Goal: Find specific page/section: Find specific page/section

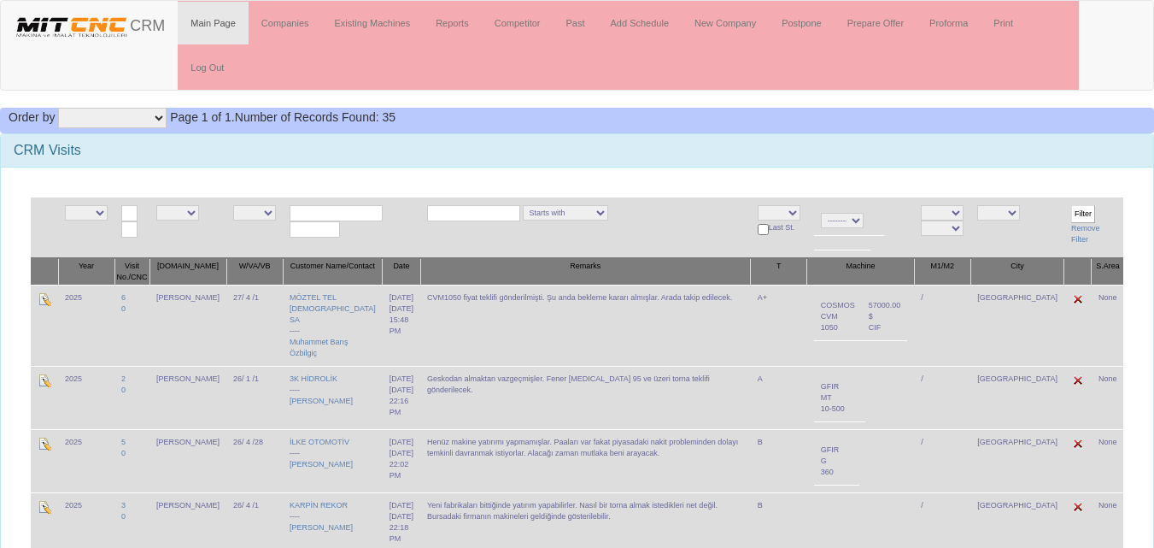
scroll to position [3, 0]
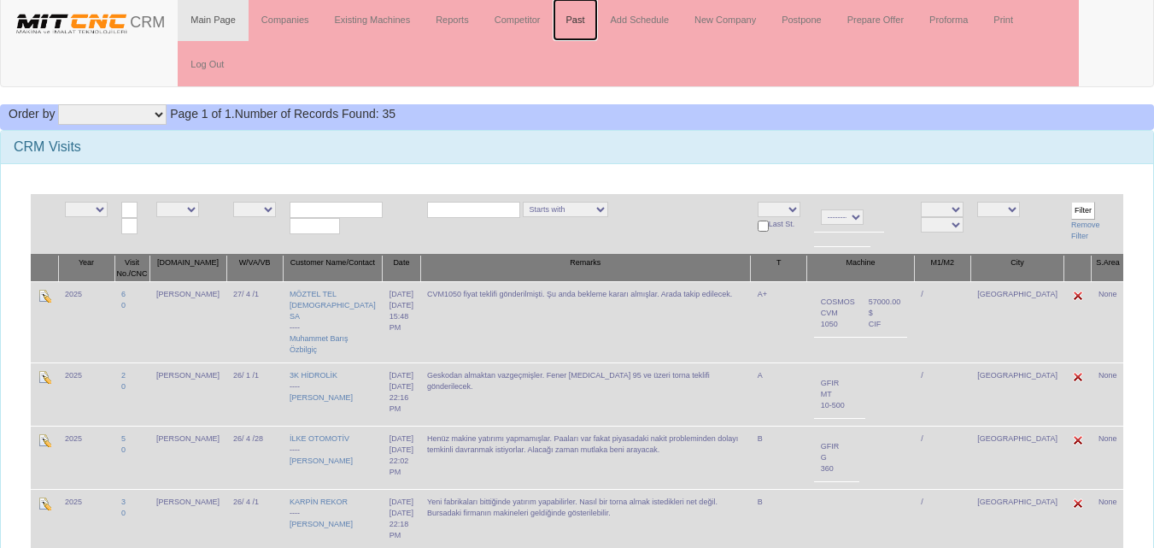
click at [578, 22] on link "Past" at bounding box center [575, 19] width 44 height 43
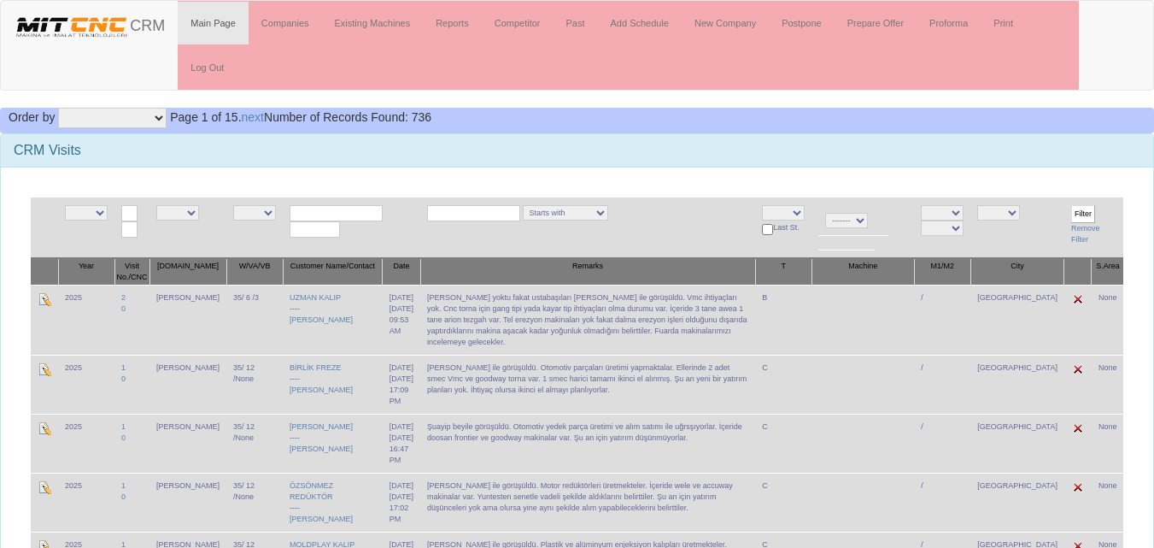
click at [331, 208] on input "text" at bounding box center [336, 213] width 93 height 16
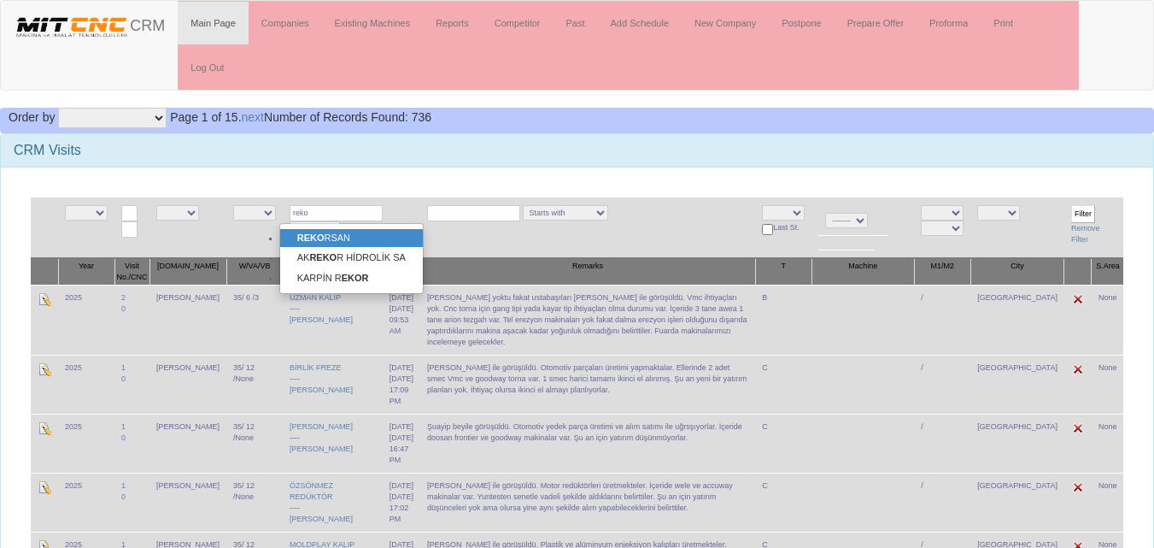
click at [331, 237] on link "REKO RSAN" at bounding box center [351, 238] width 143 height 19
type input "REKORSAN"
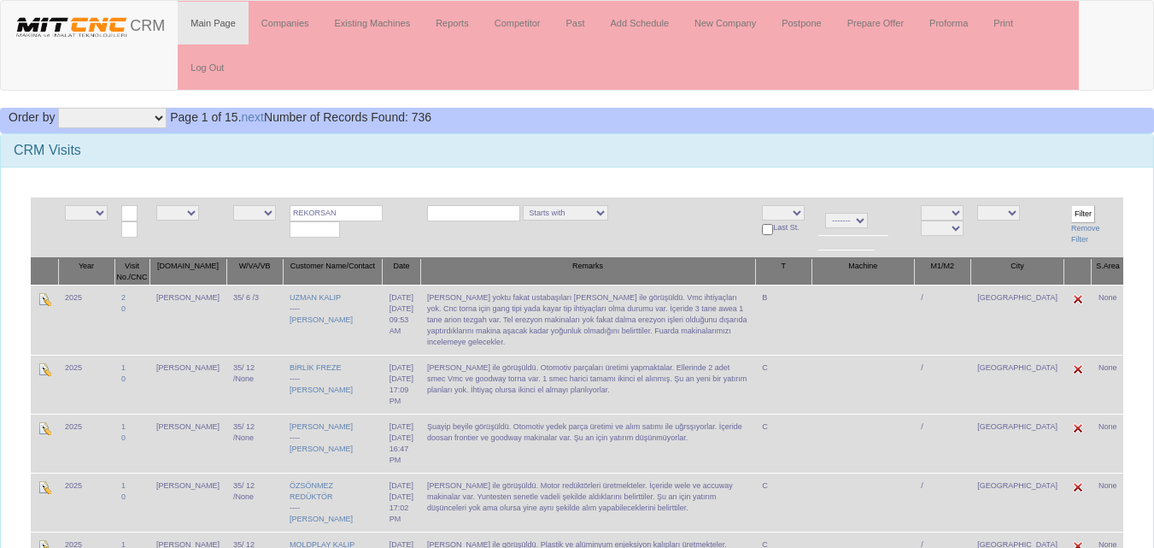
click at [1075, 210] on input "Filter" at bounding box center [1083, 214] width 24 height 18
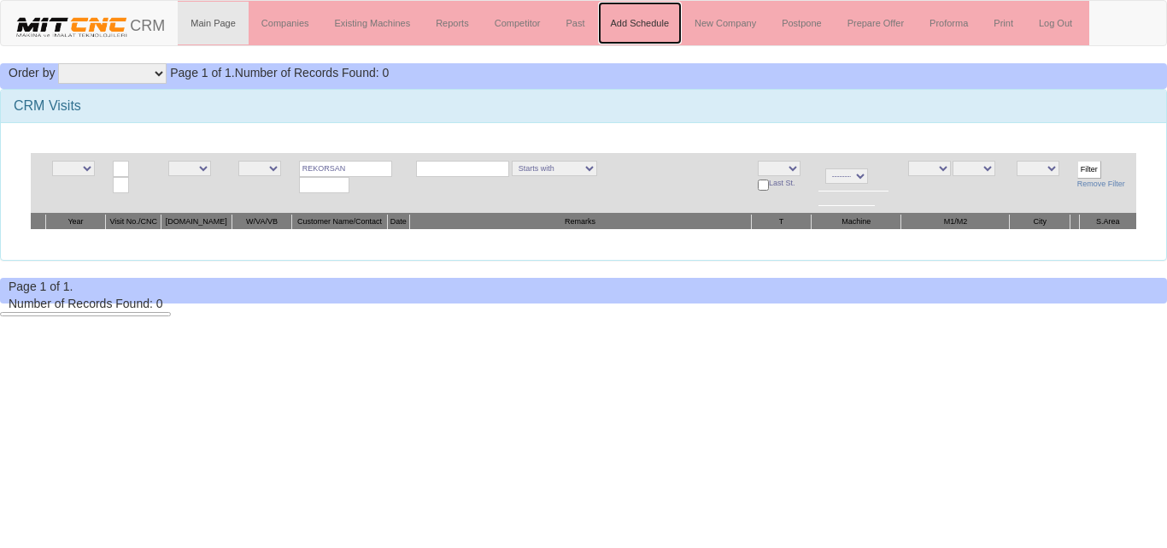
click at [655, 31] on link "Add Schedule" at bounding box center [640, 23] width 85 height 43
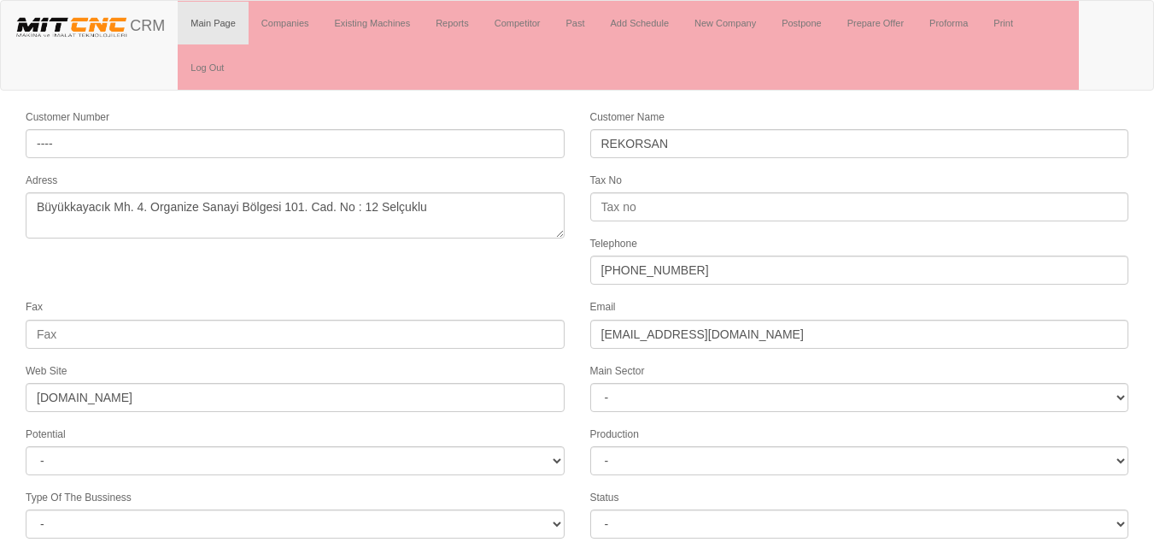
select select "1232"
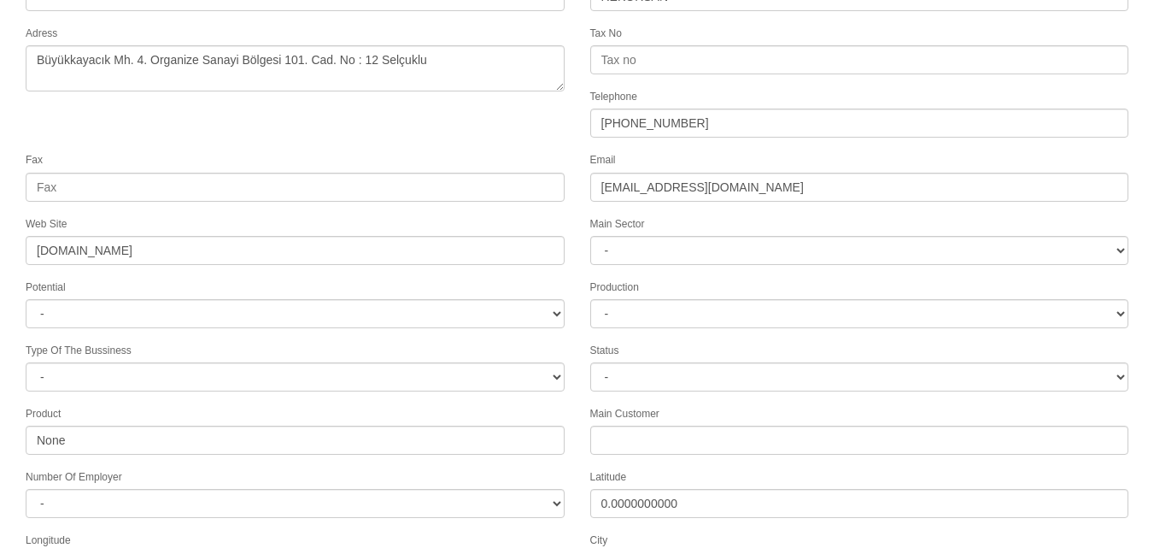
scroll to position [278, 0]
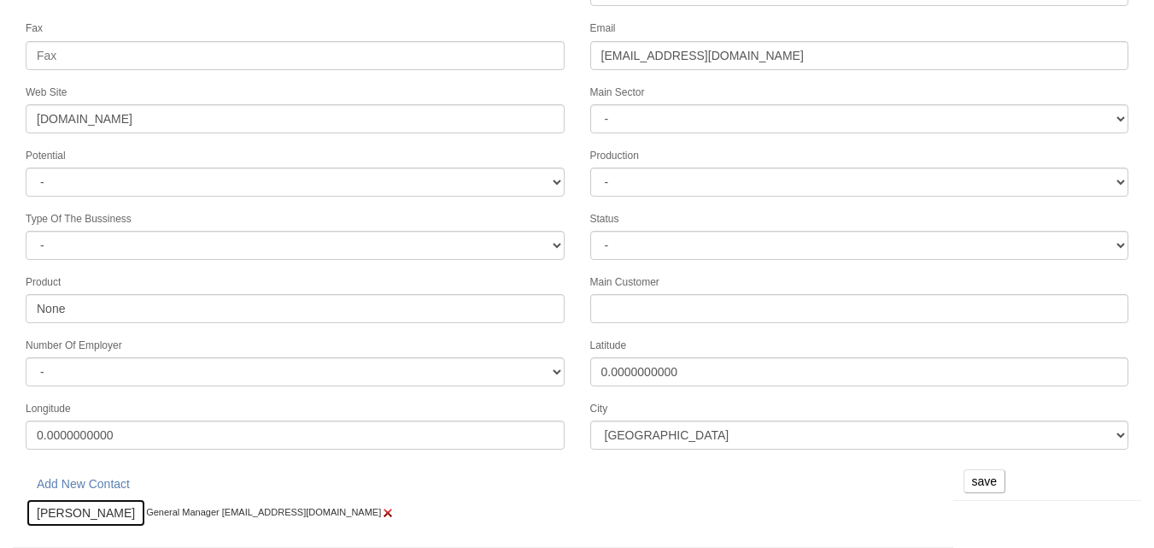
click at [92, 516] on link "Hüseyin Dizlek" at bounding box center [86, 512] width 120 height 29
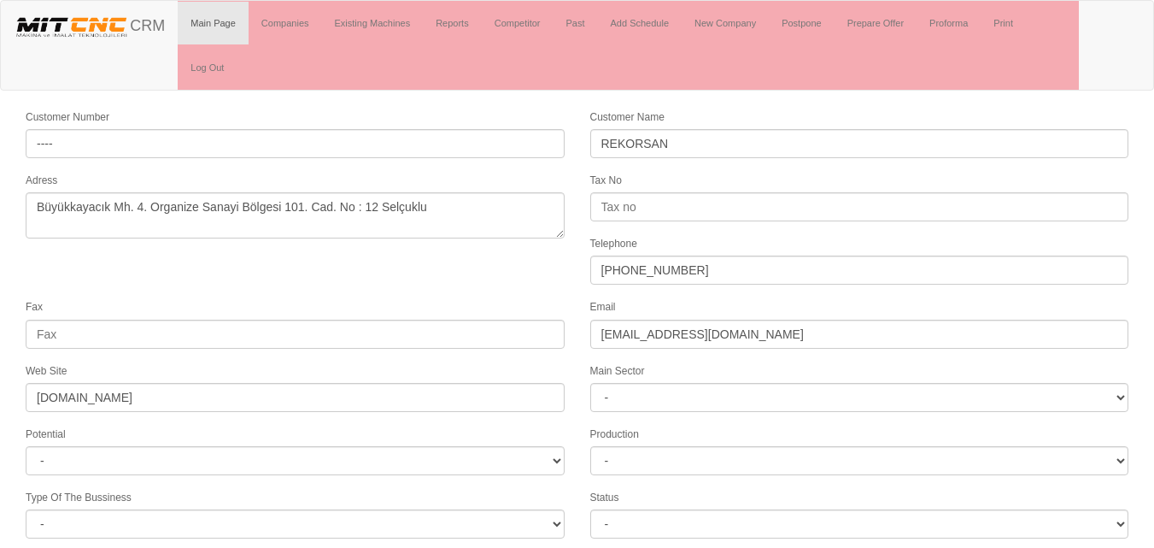
select select "1232"
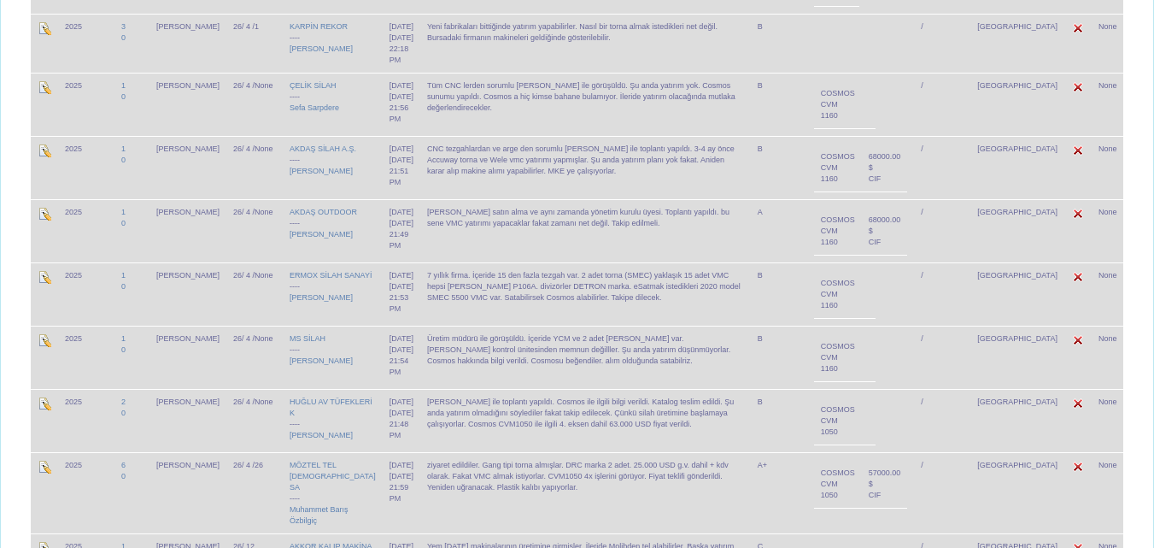
scroll to position [430, 0]
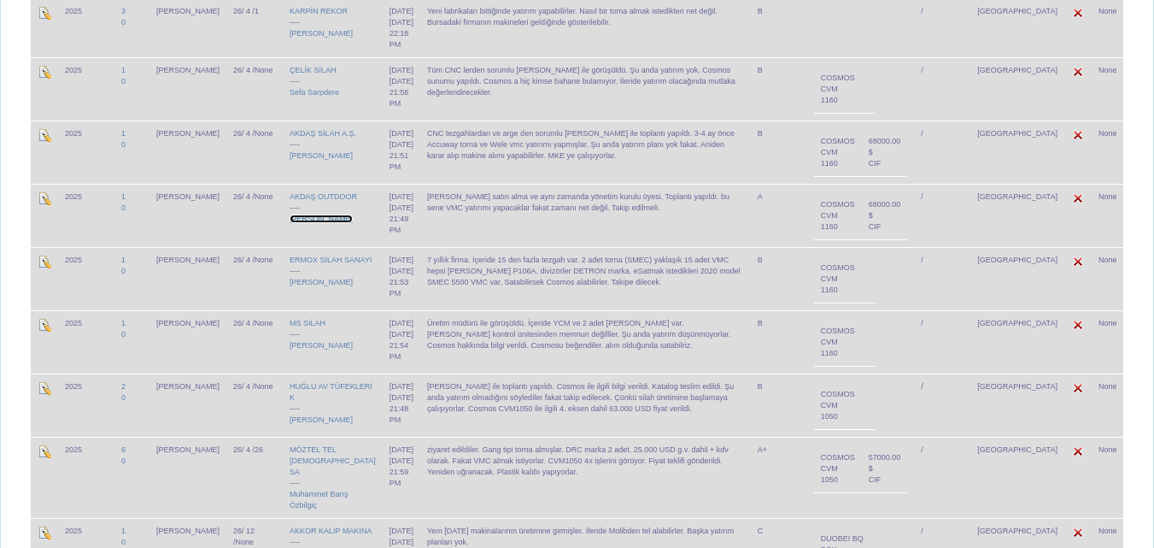
click at [301, 214] on link "[PERSON_NAME]" at bounding box center [321, 218] width 63 height 9
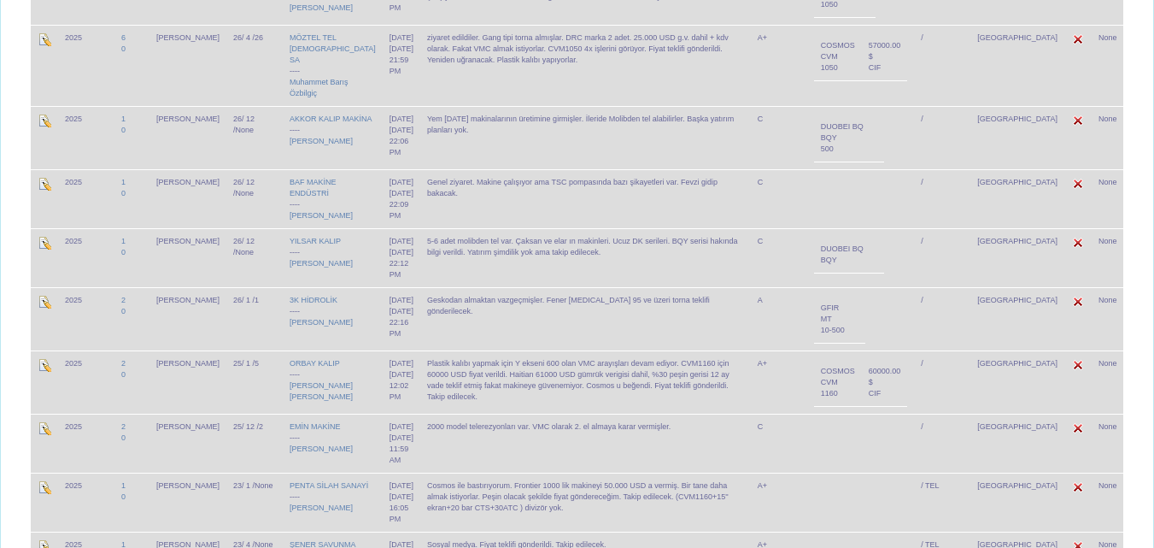
scroll to position [858, 0]
